Goal: Information Seeking & Learning: Learn about a topic

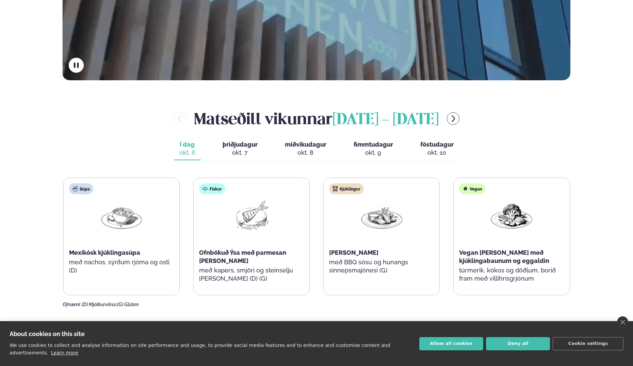
scroll to position [272, 0]
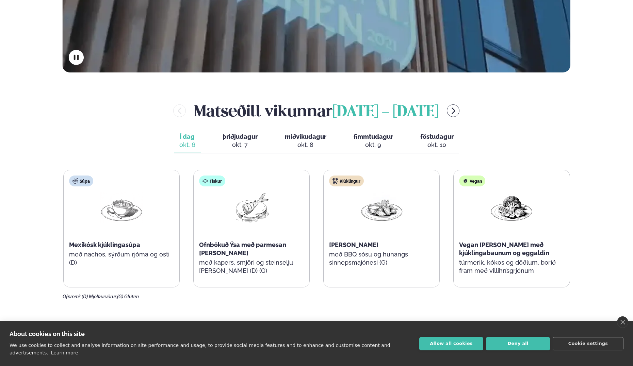
click at [200, 146] on button "Í dag Í d. [DATE]" at bounding box center [187, 141] width 27 height 22
click at [247, 133] on span "þriðjudagur" at bounding box center [239, 136] width 35 height 7
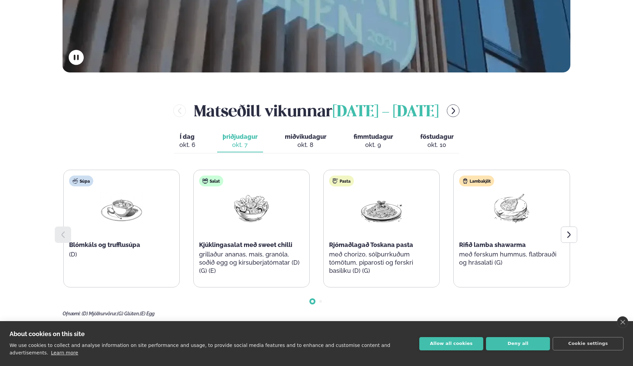
click at [304, 133] on span "miðvikudagur" at bounding box center [305, 136] width 41 height 7
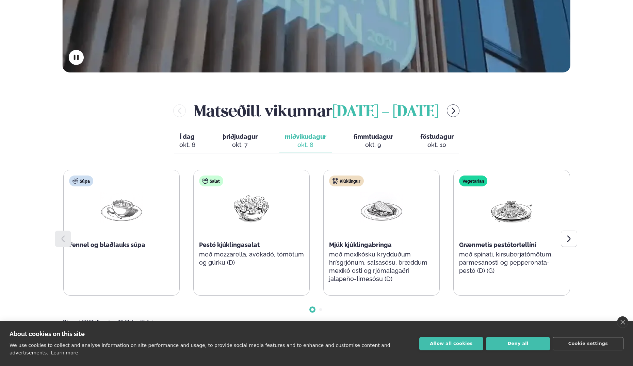
click at [199, 153] on div "Í dag Í d. [DATE] þriðjudagur þri. [DATE] miðvikudagur mið. [DATE] fimmtudagur …" at bounding box center [316, 141] width 285 height 23
click at [193, 144] on div "okt. 6" at bounding box center [187, 145] width 16 height 8
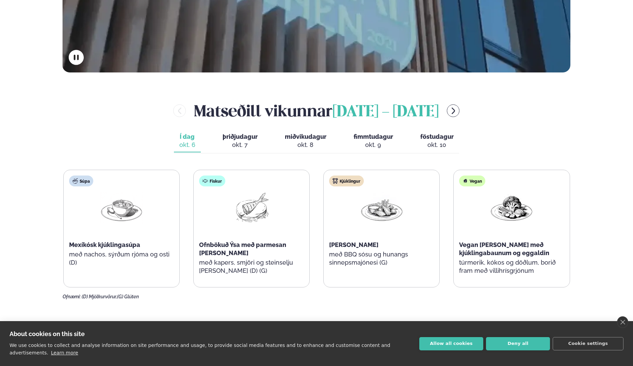
click at [472, 350] on button "Allow all cookies" at bounding box center [451, 343] width 64 height 13
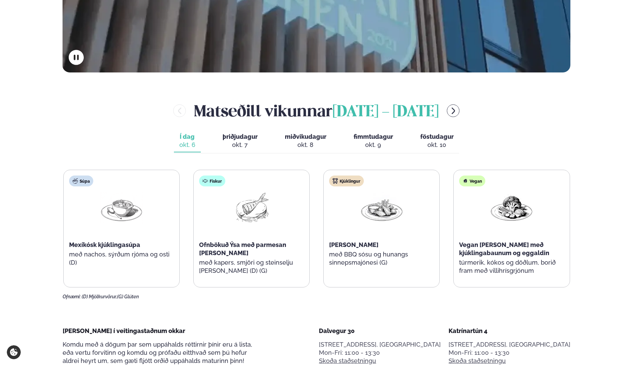
click at [230, 128] on div "[PERSON_NAME] [DATE] - [DATE] Í dag Í d. [DATE] þriðjudagur þri. [DATE] miðviku…" at bounding box center [317, 200] width 508 height 200
click at [234, 133] on span "þriðjudagur" at bounding box center [239, 136] width 35 height 7
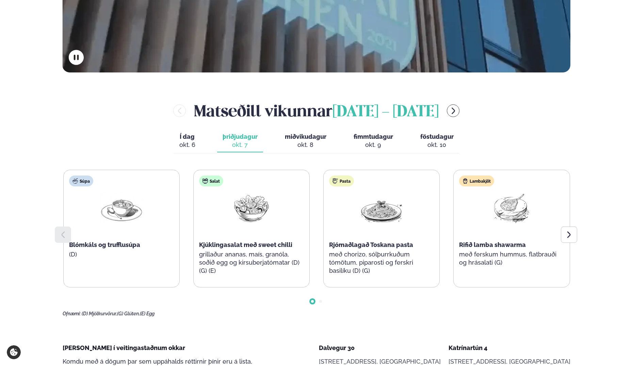
click at [290, 144] on div "okt. 8" at bounding box center [305, 145] width 41 height 8
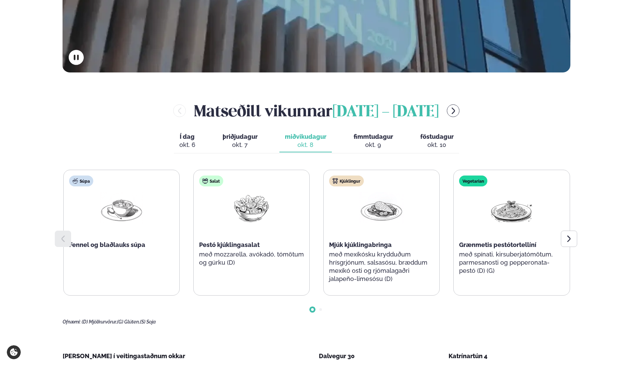
click at [360, 140] on button "fimmtudagur fim. [DATE]" at bounding box center [373, 141] width 50 height 22
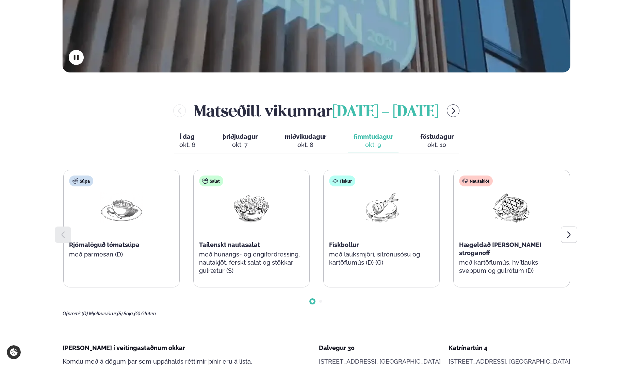
click at [443, 148] on div "okt. 10" at bounding box center [436, 145] width 33 height 8
